Goal: Find specific fact: Find specific fact

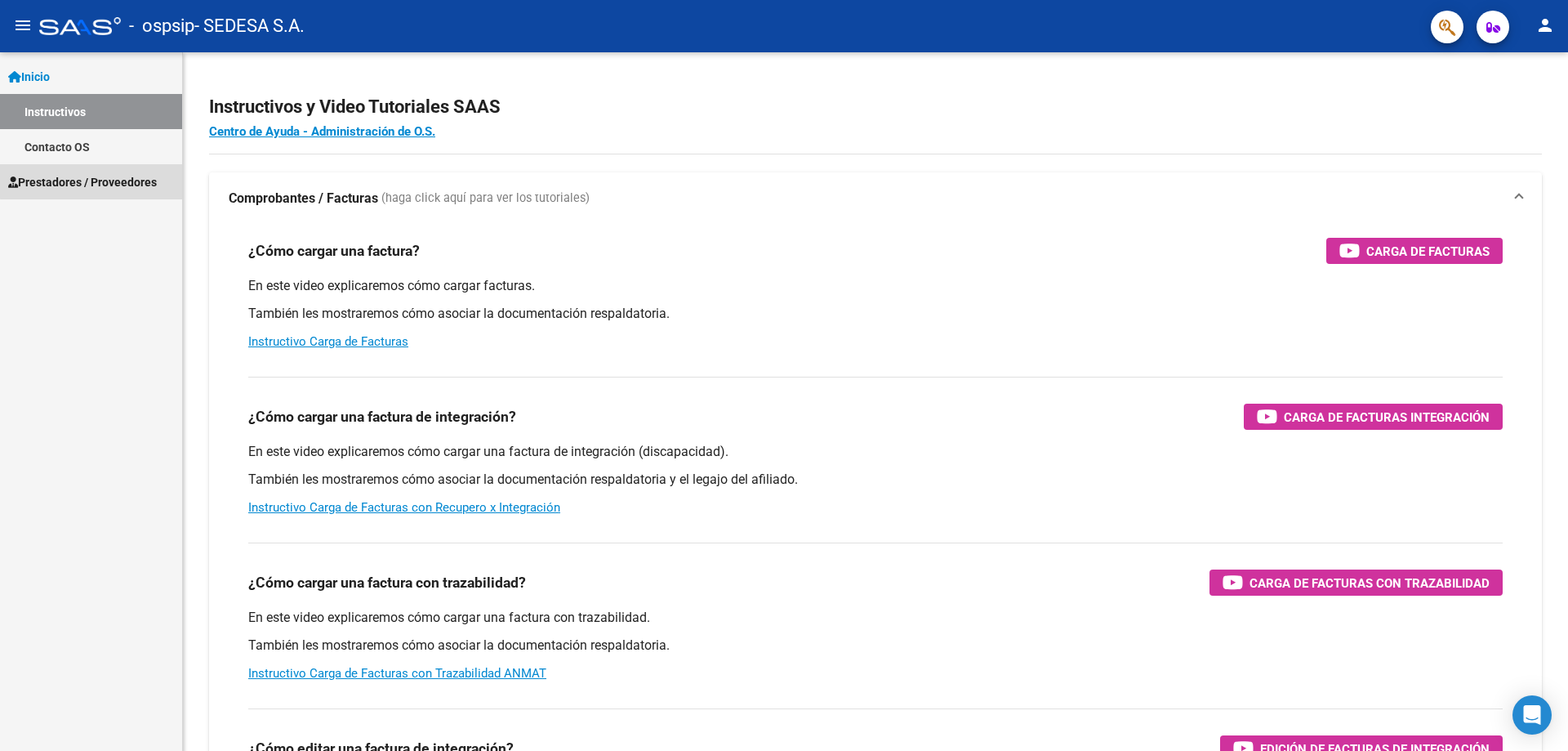
click at [110, 182] on span "Prestadores / Proveedores" at bounding box center [83, 182] width 149 height 18
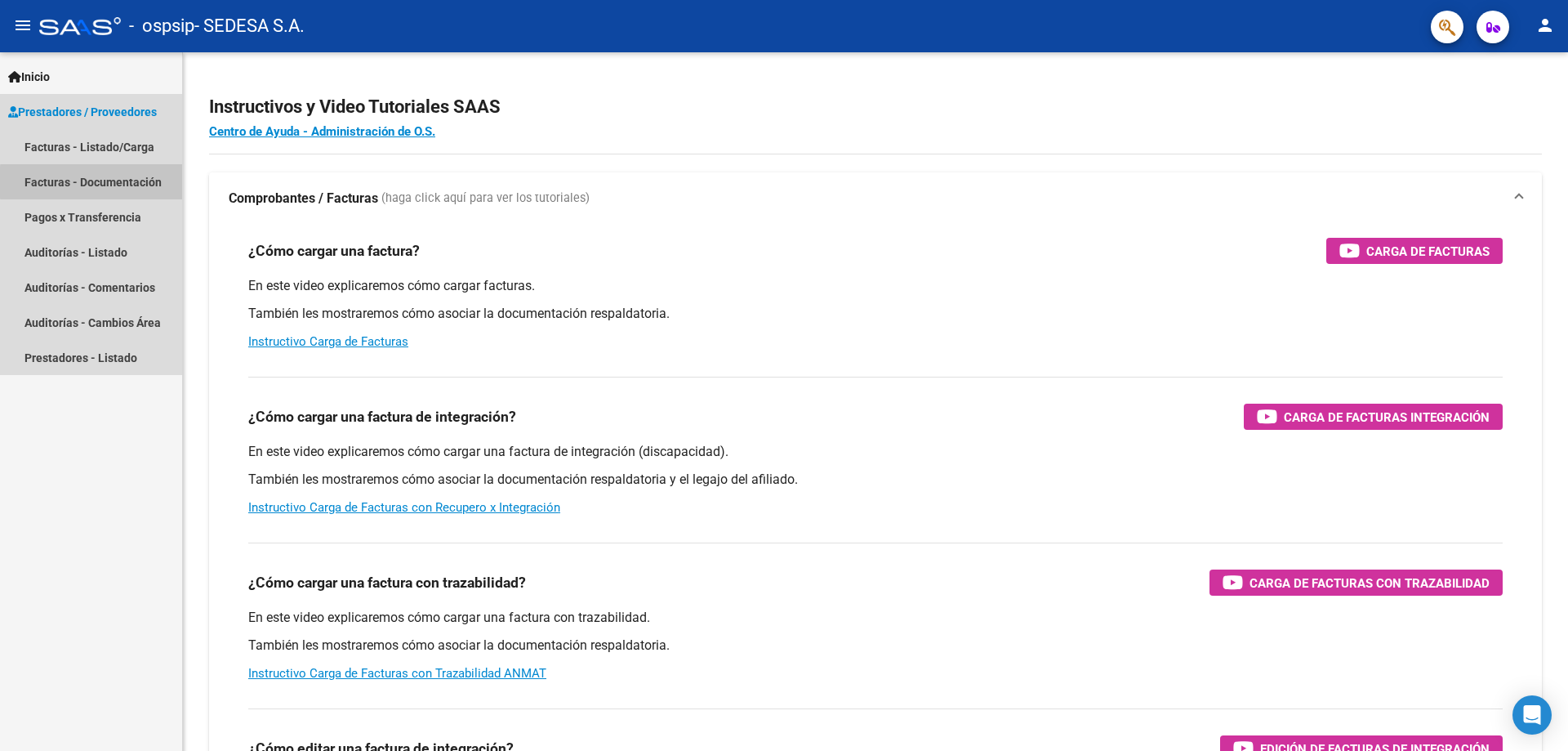
click at [152, 182] on link "Facturas - Documentación" at bounding box center [90, 181] width 182 height 35
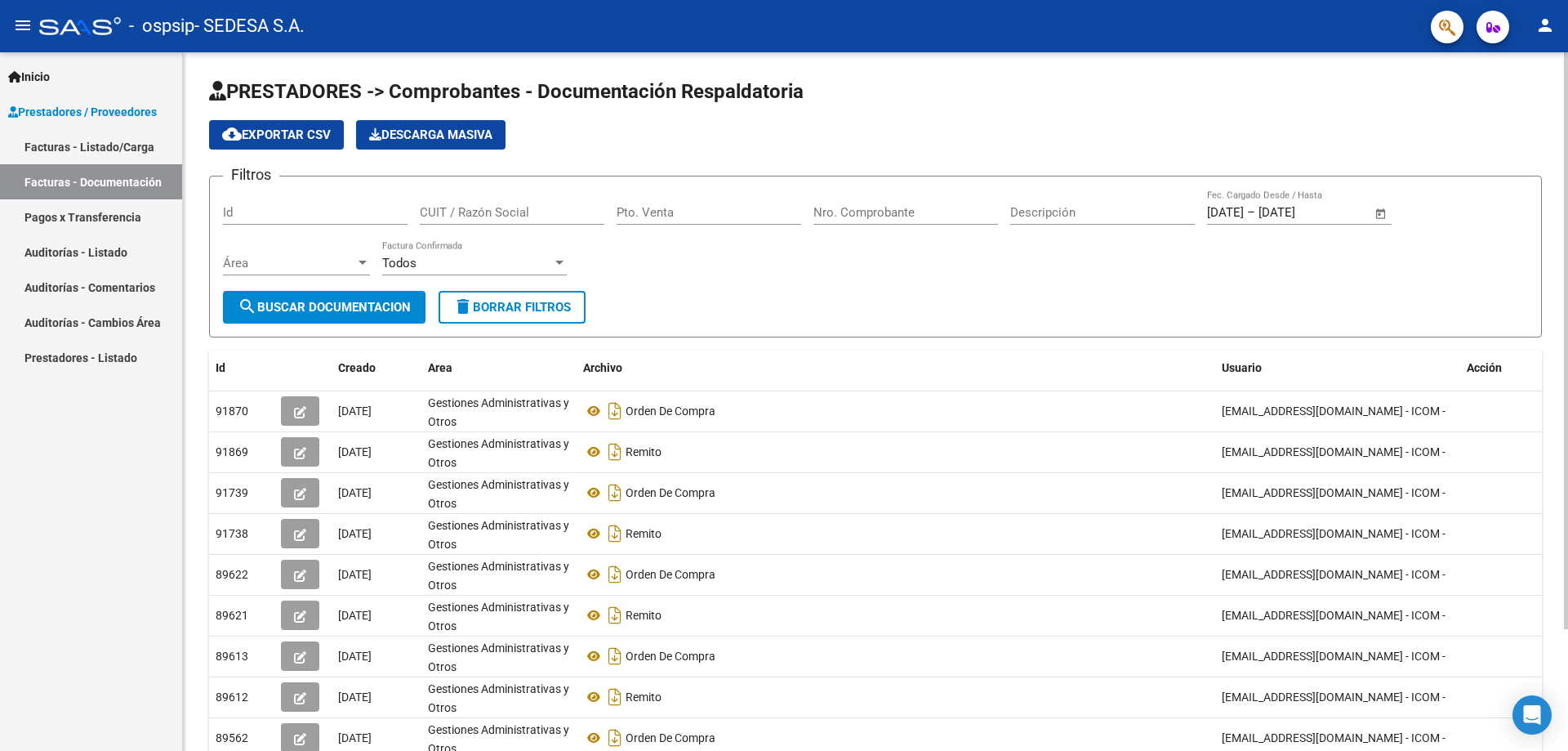
click at [1568, 189] on div at bounding box center [1566, 340] width 4 height 577
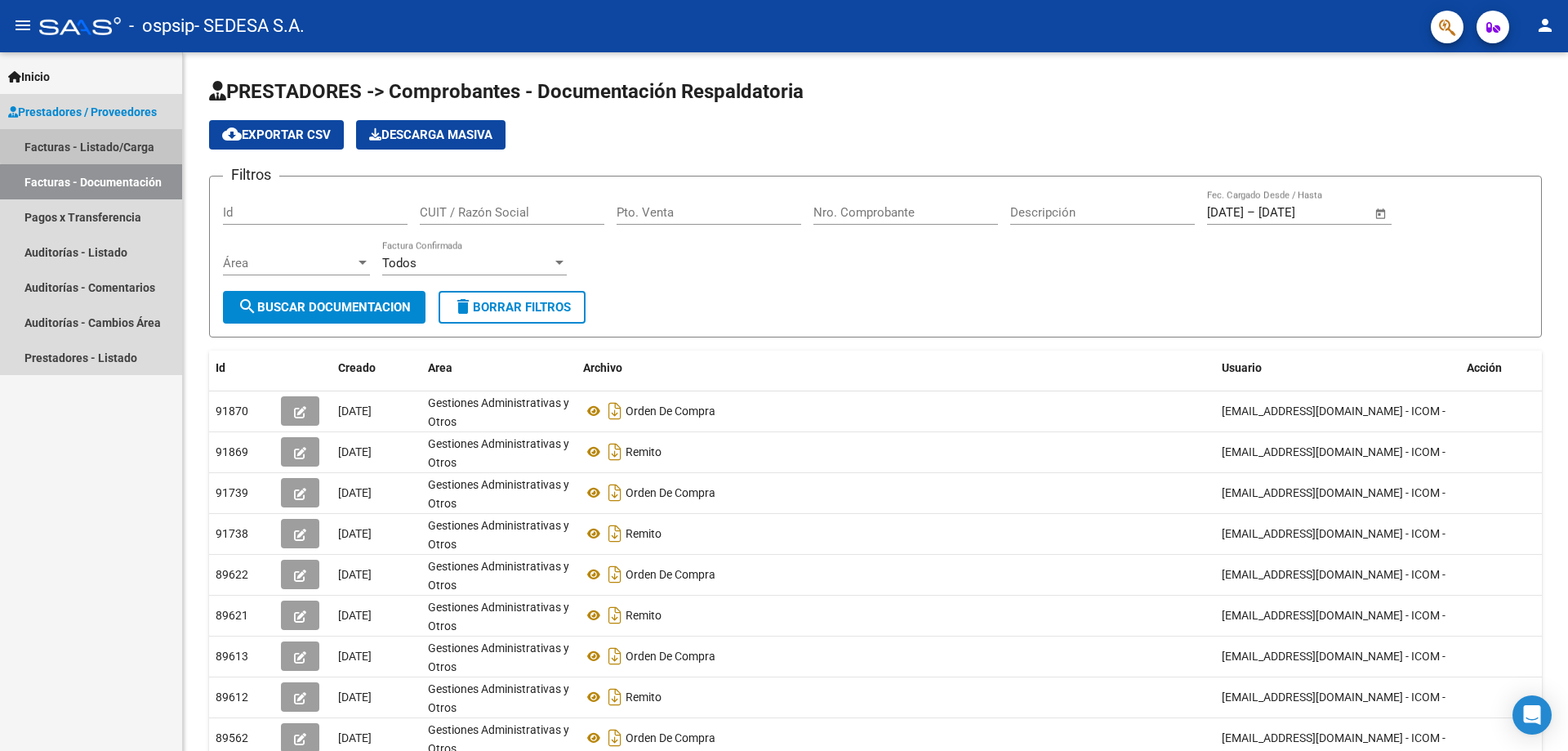
click at [131, 142] on link "Facturas - Listado/Carga" at bounding box center [90, 146] width 182 height 35
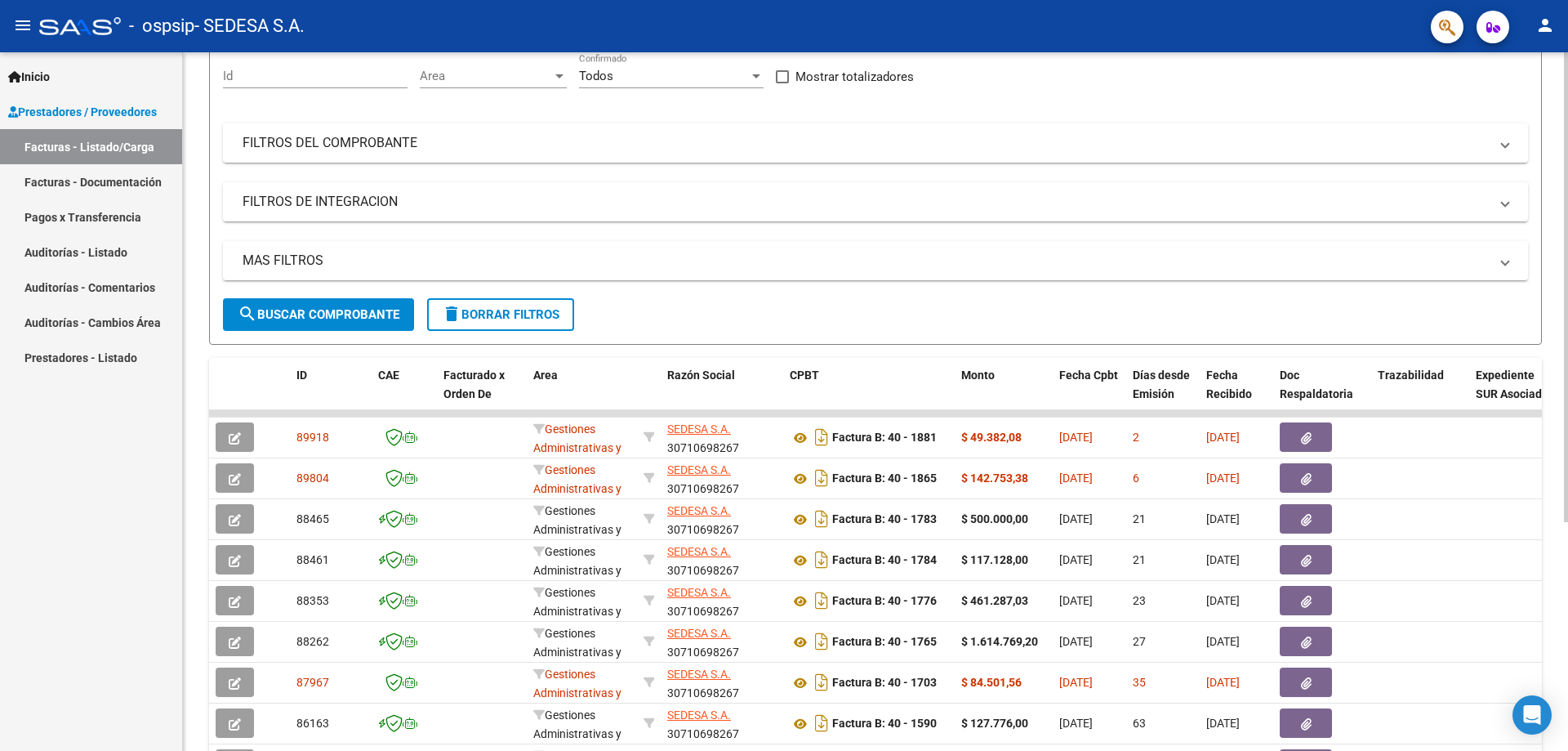
scroll to position [160, 0]
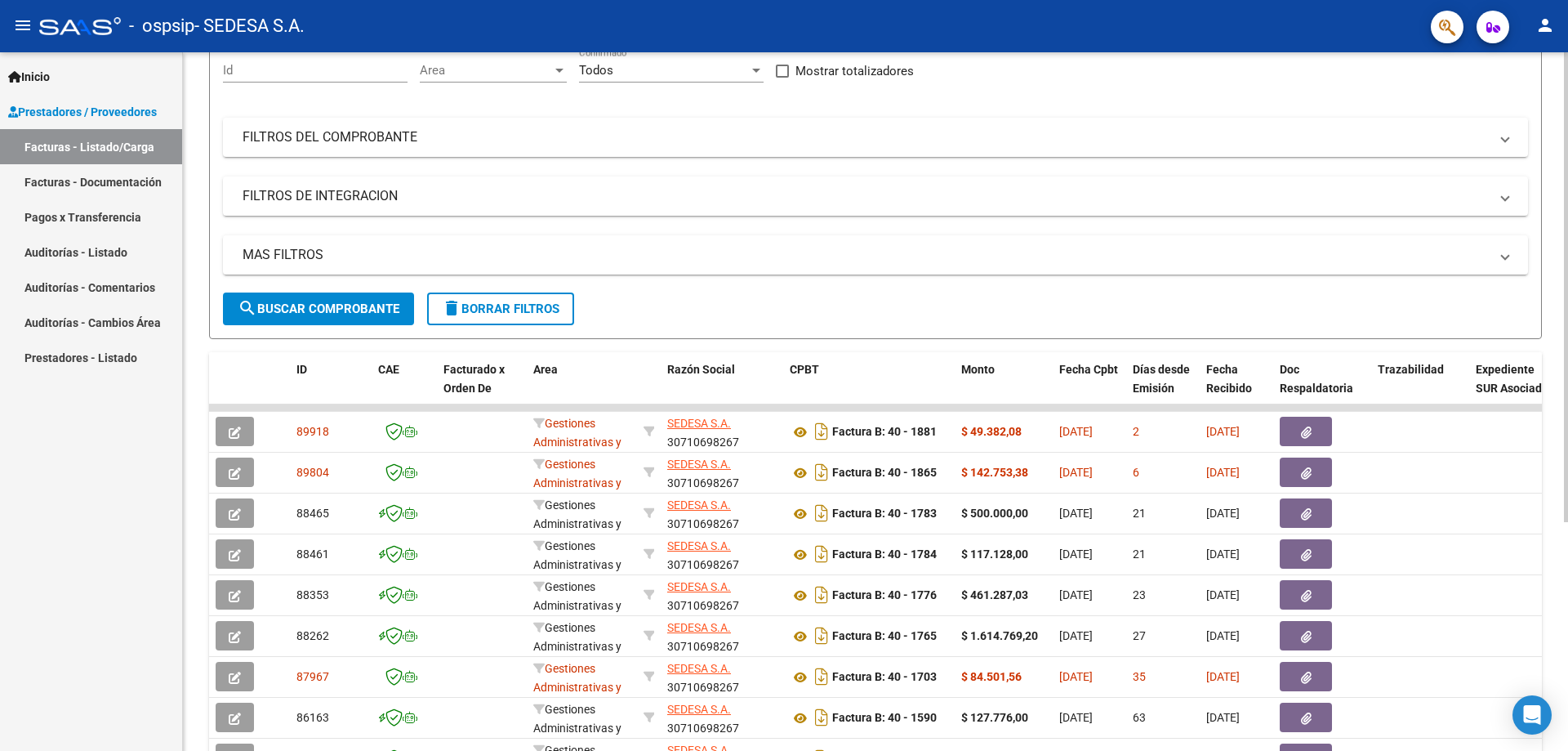
click at [1557, 420] on div "Video tutorial PRESTADORES -> Listado de CPBTs Emitidos por Prestadores / Prove…" at bounding box center [877, 406] width 1390 height 1027
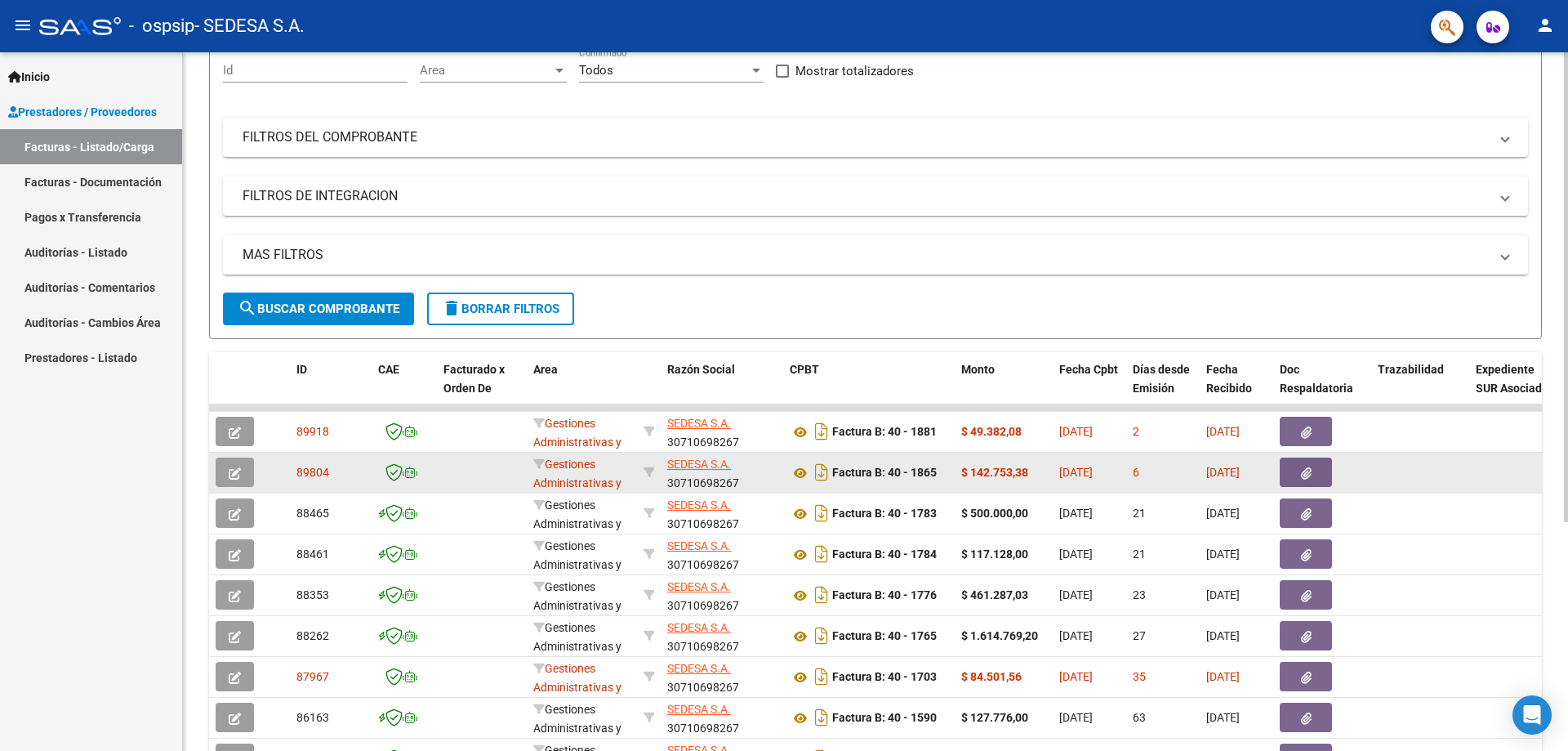
click at [312, 472] on span "89804" at bounding box center [312, 473] width 32 height 13
copy span "89804"
